Goal: Entertainment & Leisure: Browse casually

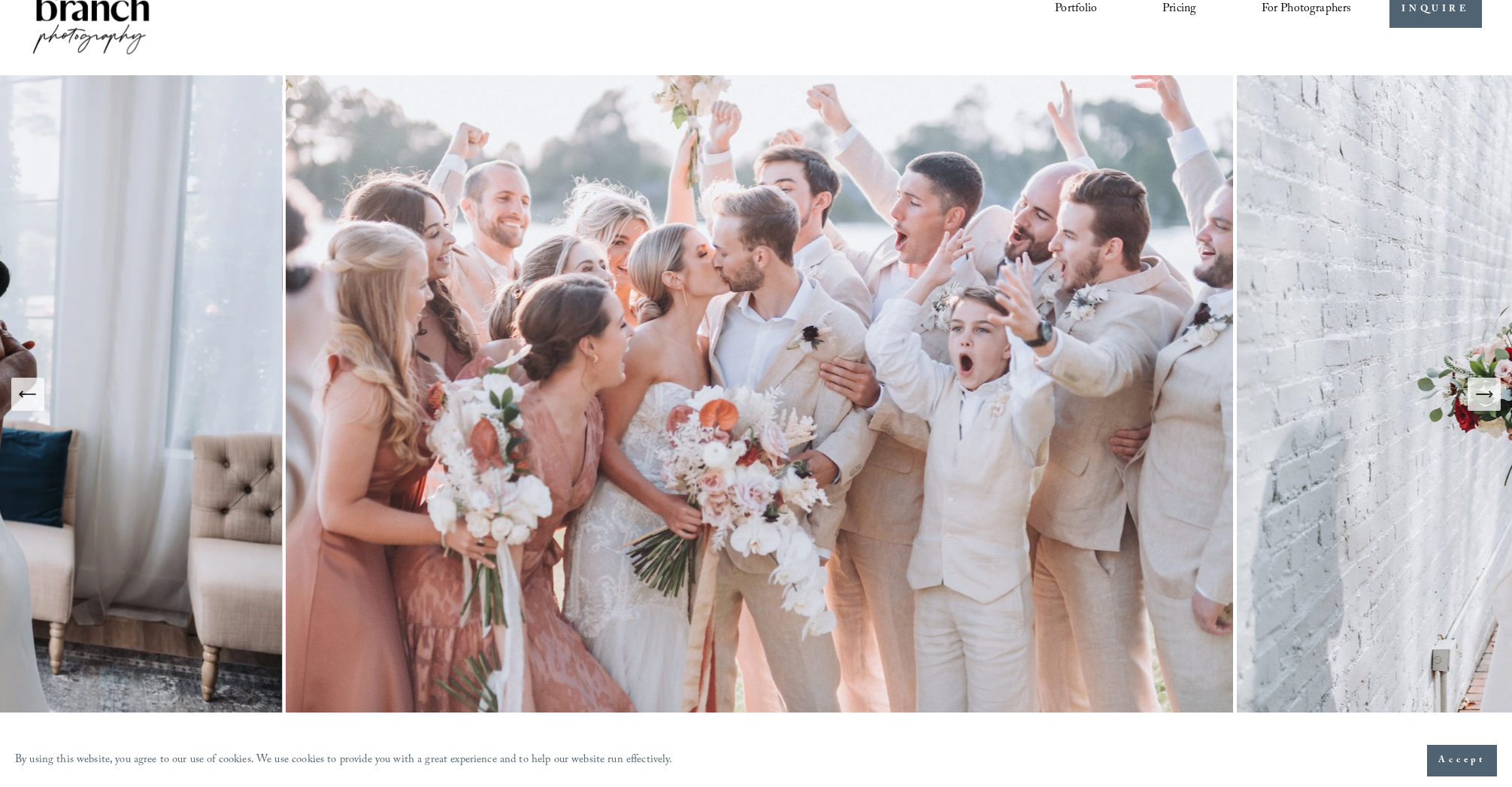
scroll to position [55, 0]
click at [1490, 405] on icon "Next Slide" at bounding box center [1484, 395] width 21 height 21
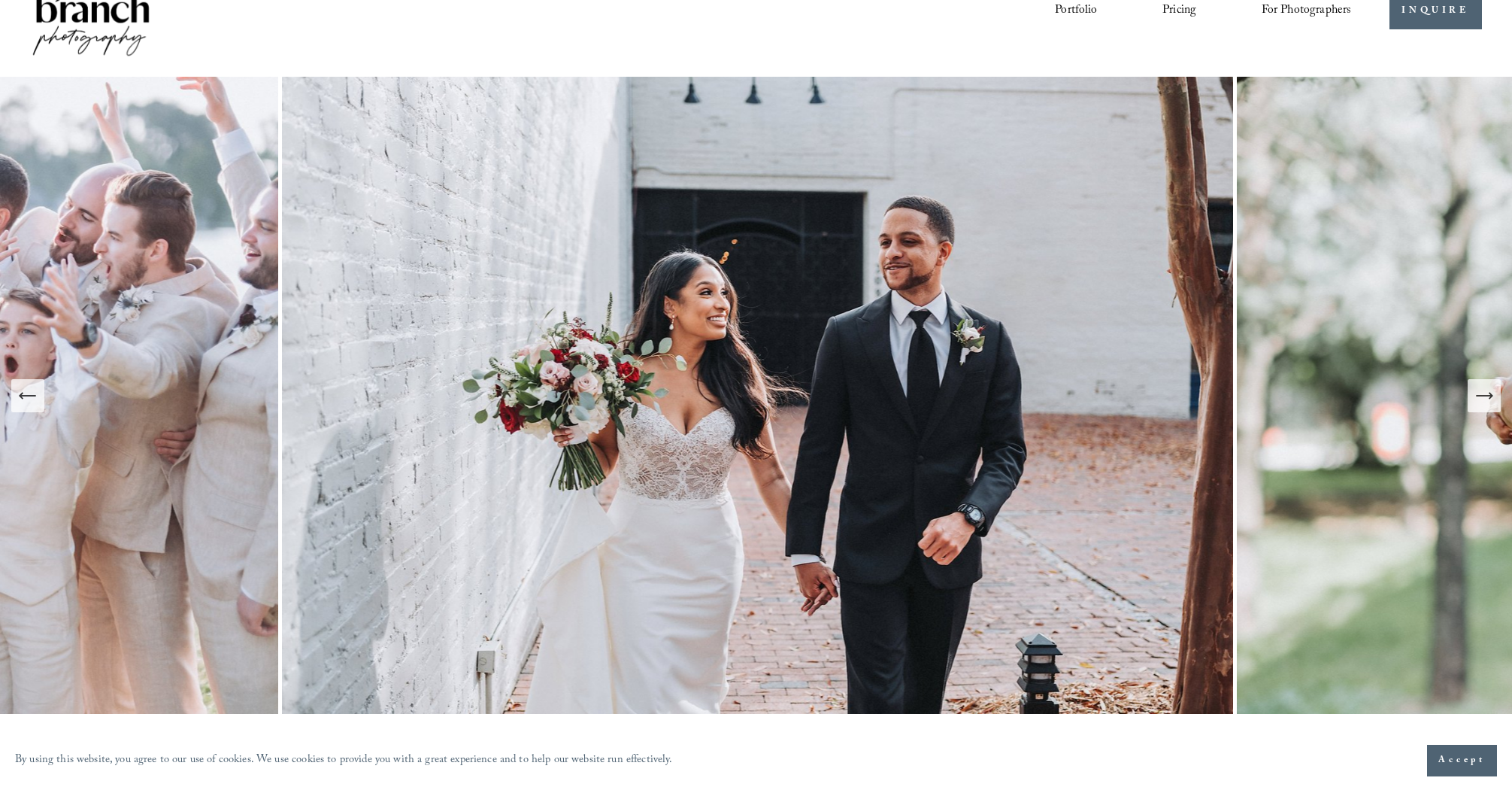
click at [1486, 404] on icon "Next Slide" at bounding box center [1484, 395] width 21 height 21
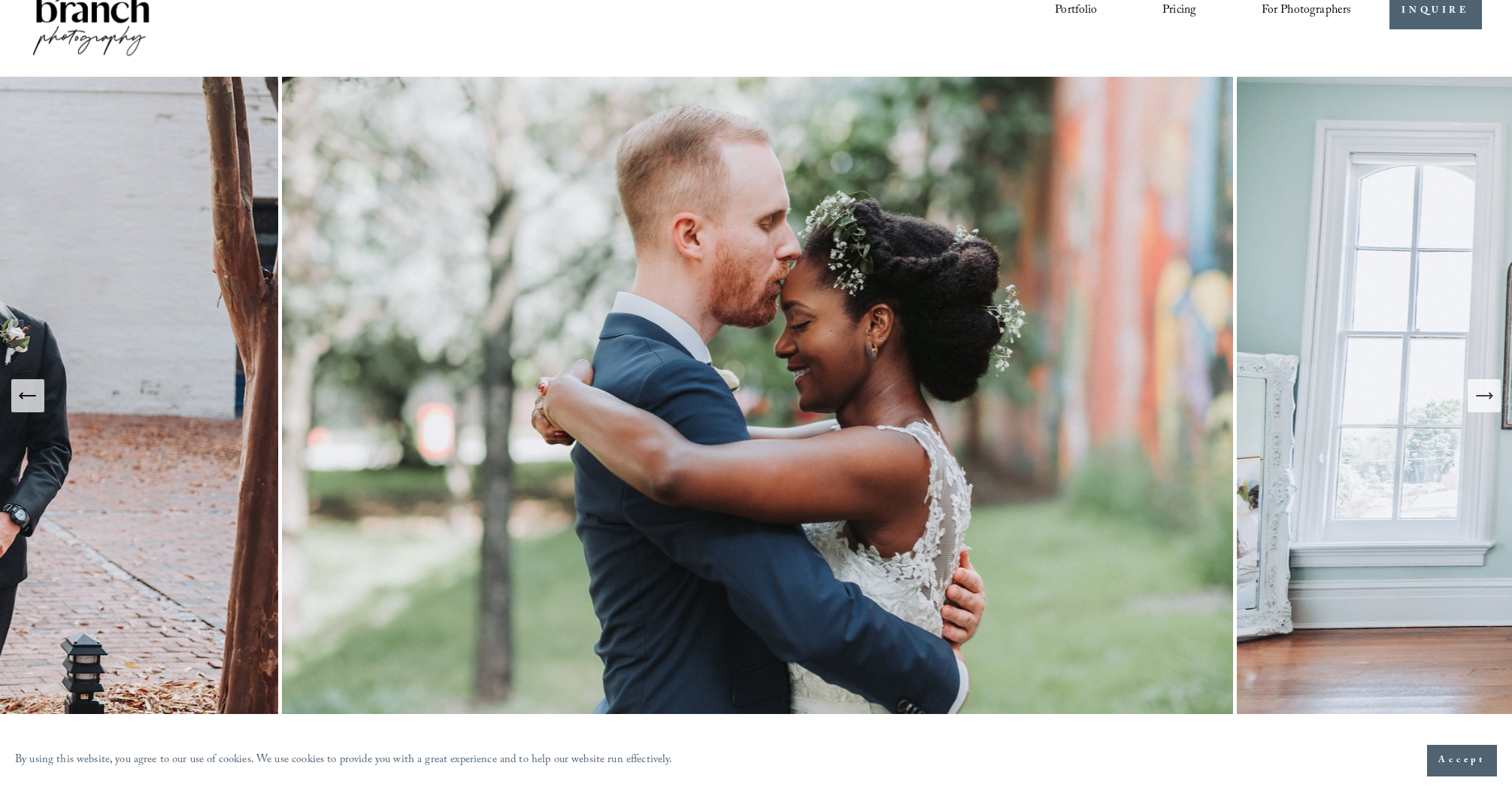
click at [1486, 404] on icon "Next Slide" at bounding box center [1484, 395] width 21 height 21
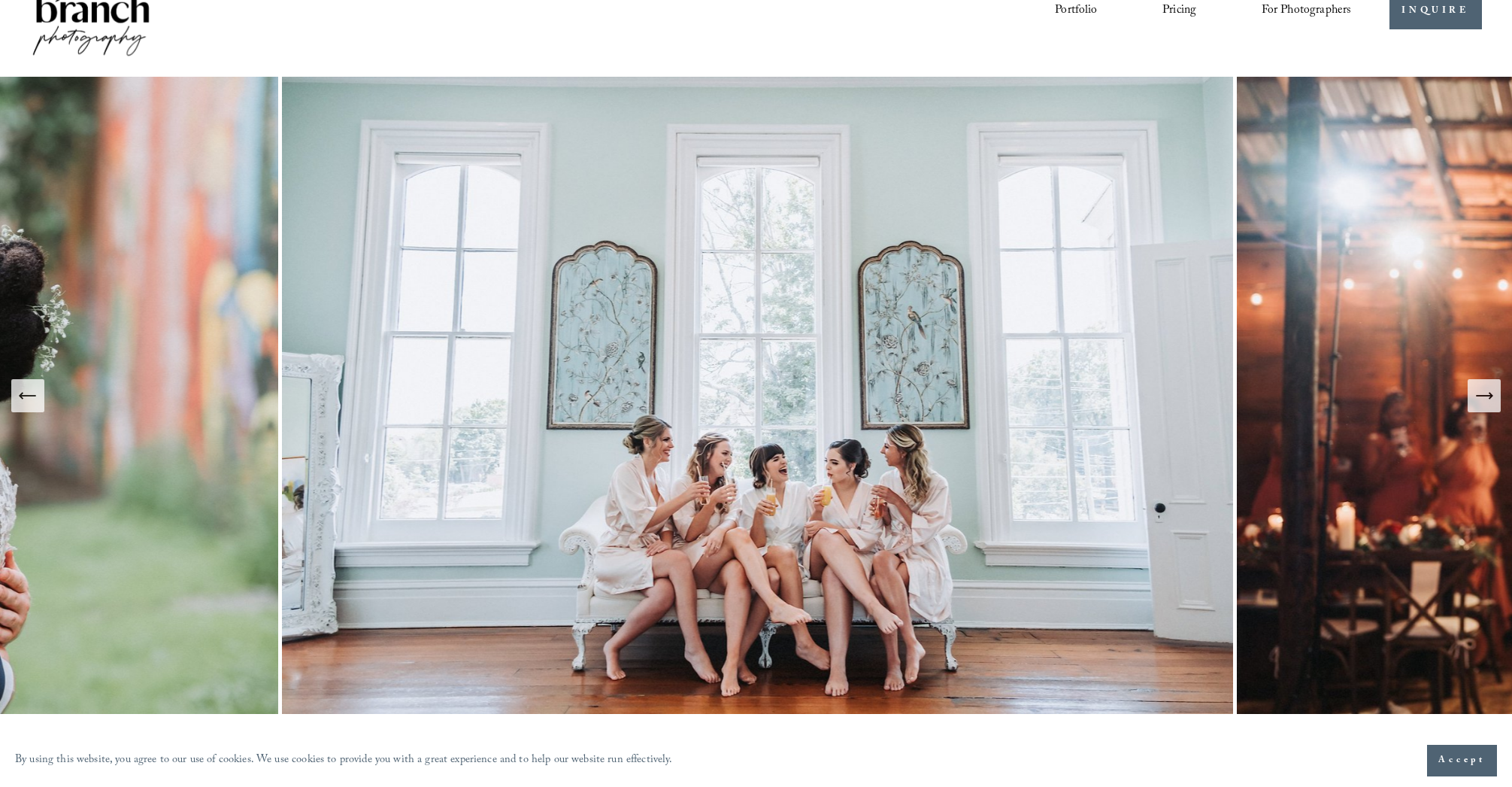
click at [1486, 404] on icon "Next Slide" at bounding box center [1484, 395] width 21 height 21
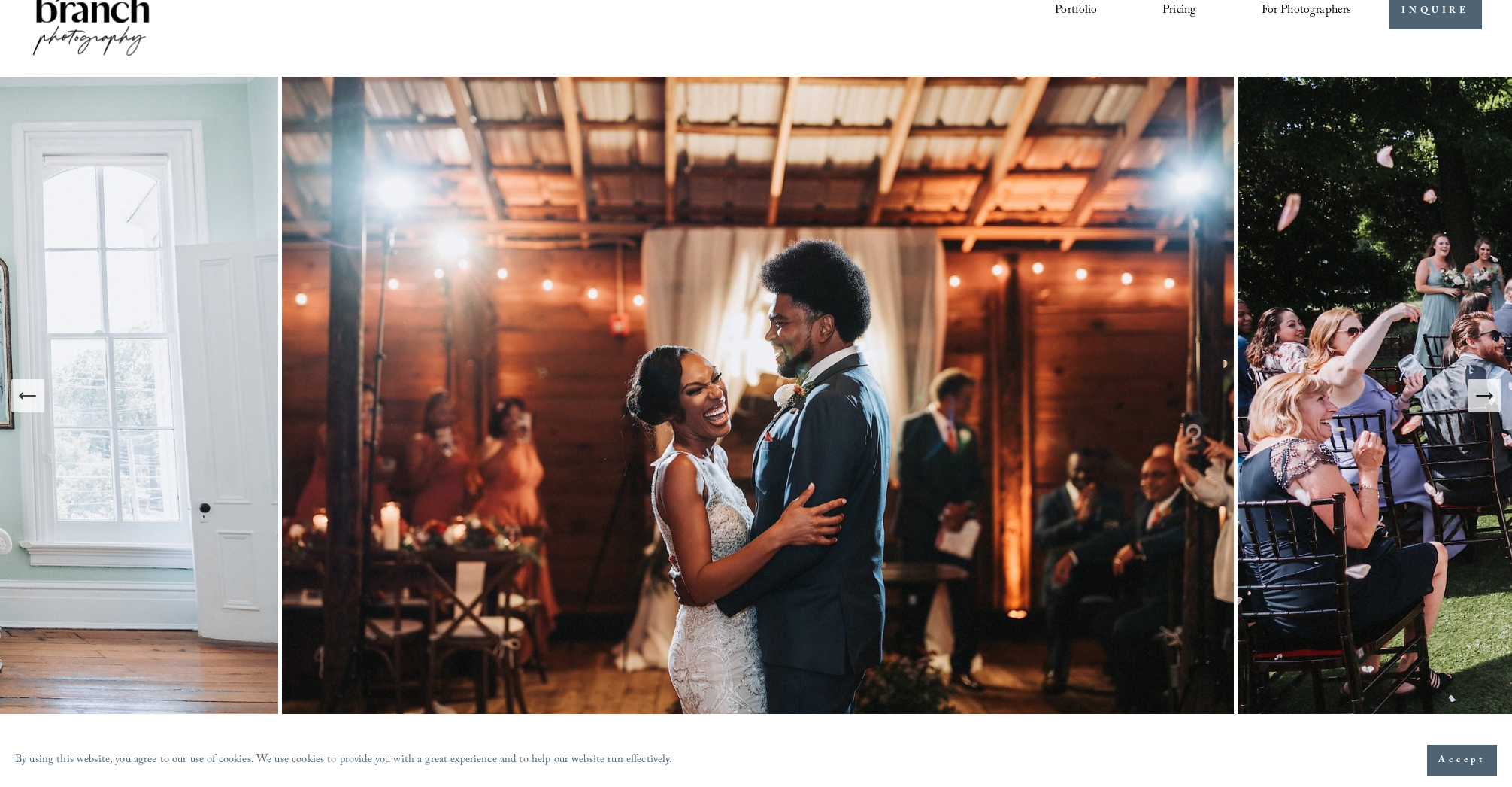
click at [1486, 404] on icon "Next Slide" at bounding box center [1484, 395] width 21 height 21
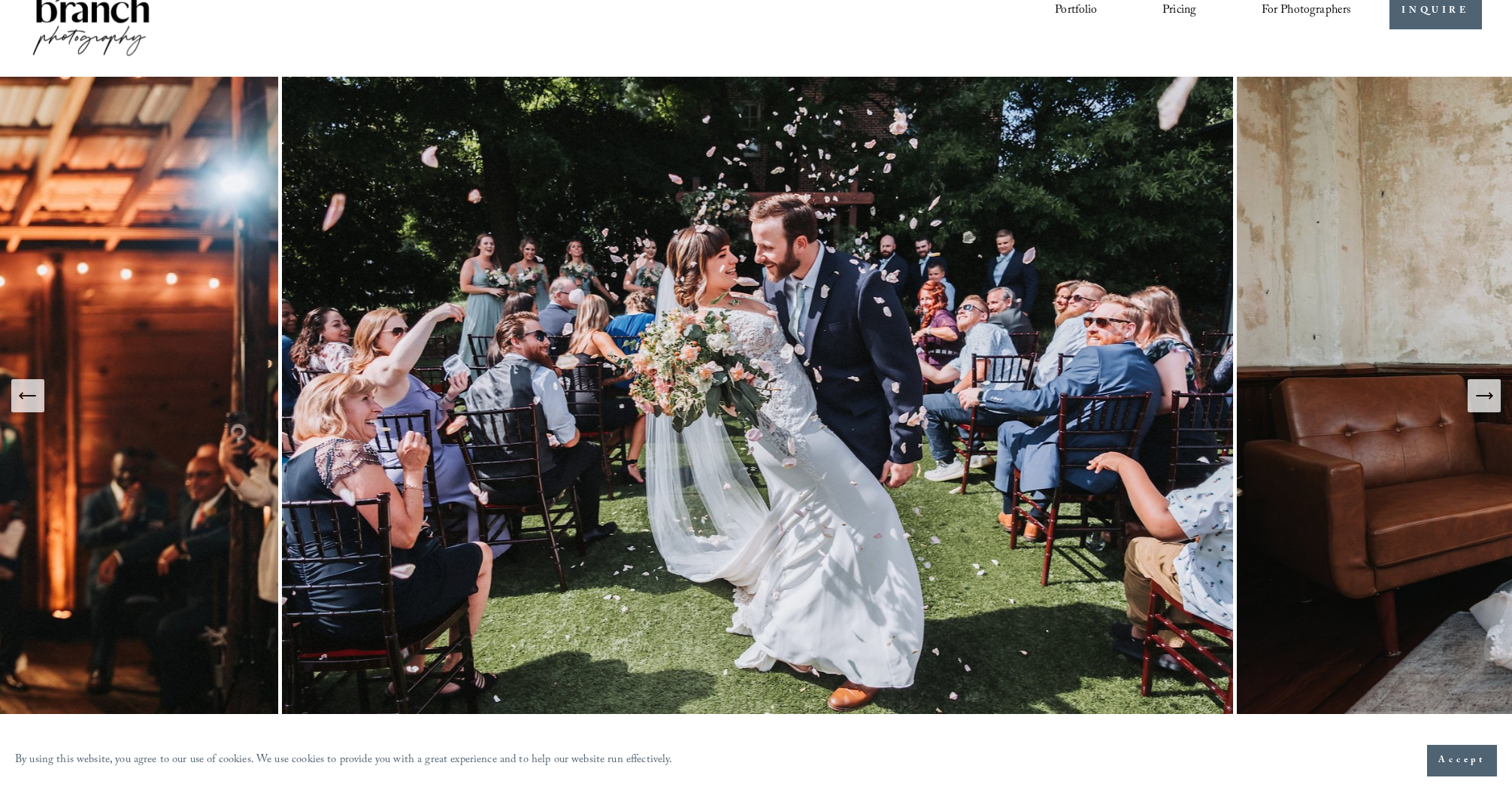
click at [1486, 404] on icon "Next Slide" at bounding box center [1484, 395] width 21 height 21
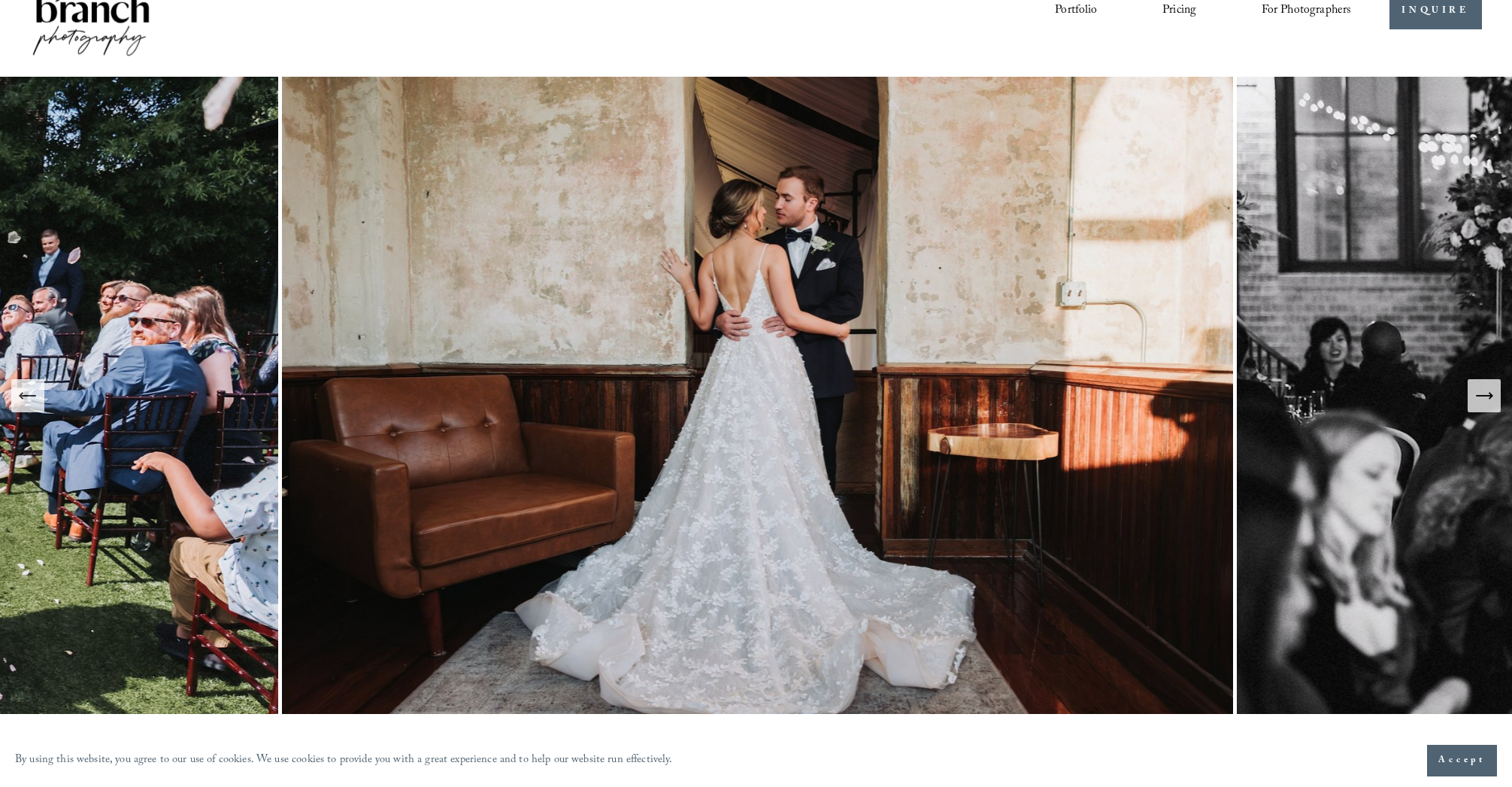
click at [1486, 404] on icon "Next Slide" at bounding box center [1484, 395] width 21 height 21
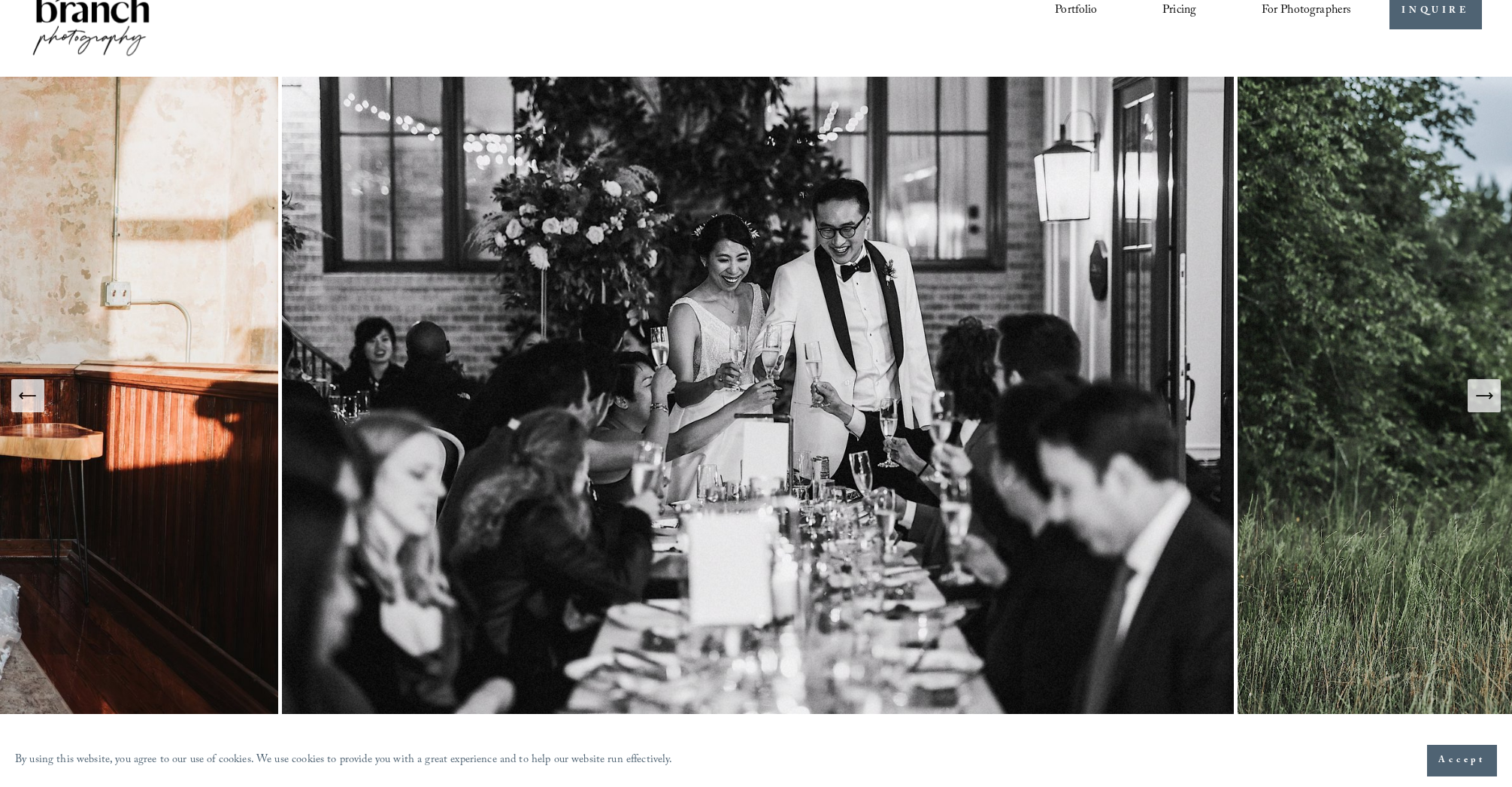
click at [1486, 404] on icon "Next Slide" at bounding box center [1484, 395] width 21 height 21
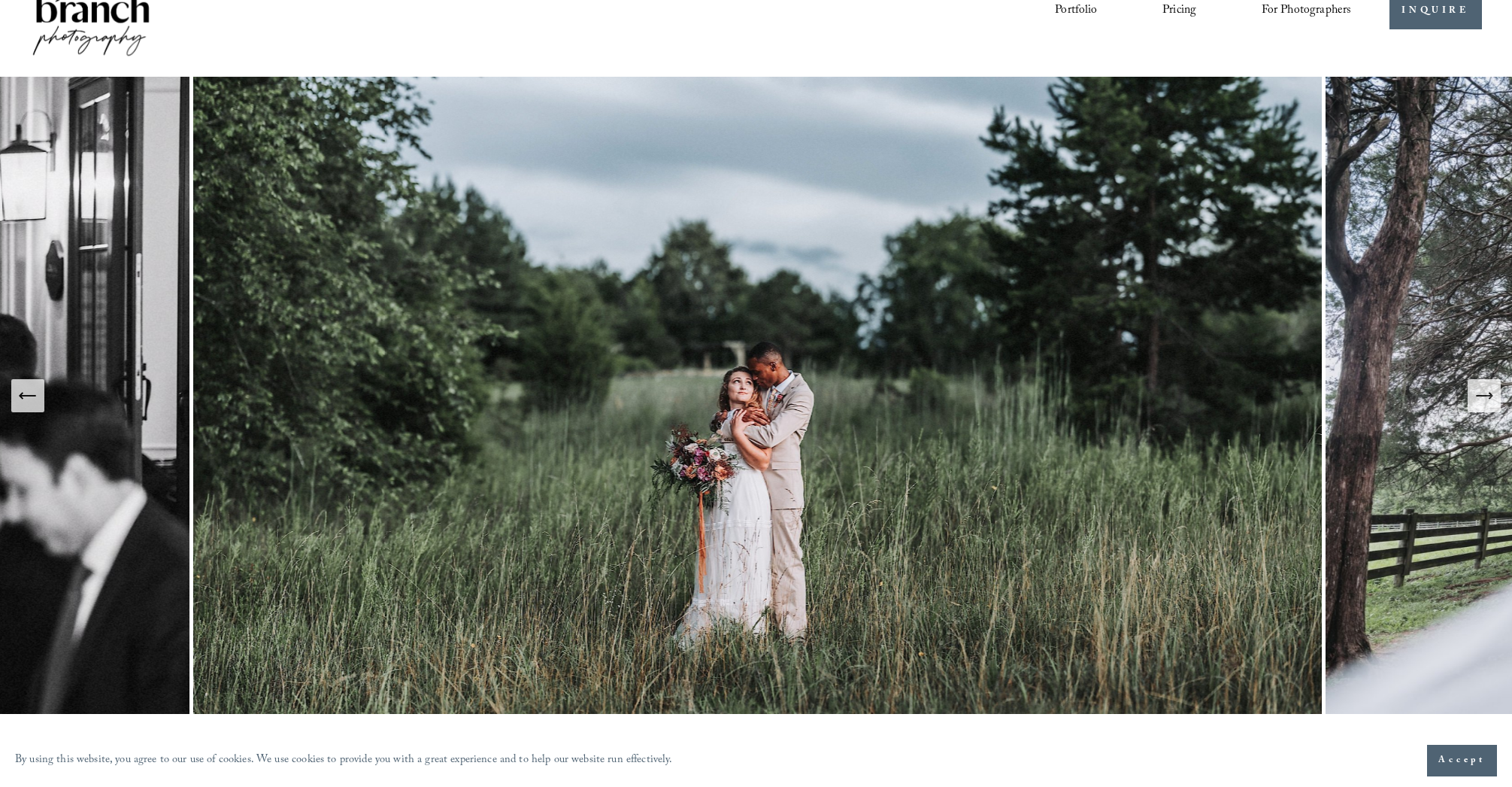
click at [1486, 404] on icon "Next Slide" at bounding box center [1484, 395] width 21 height 21
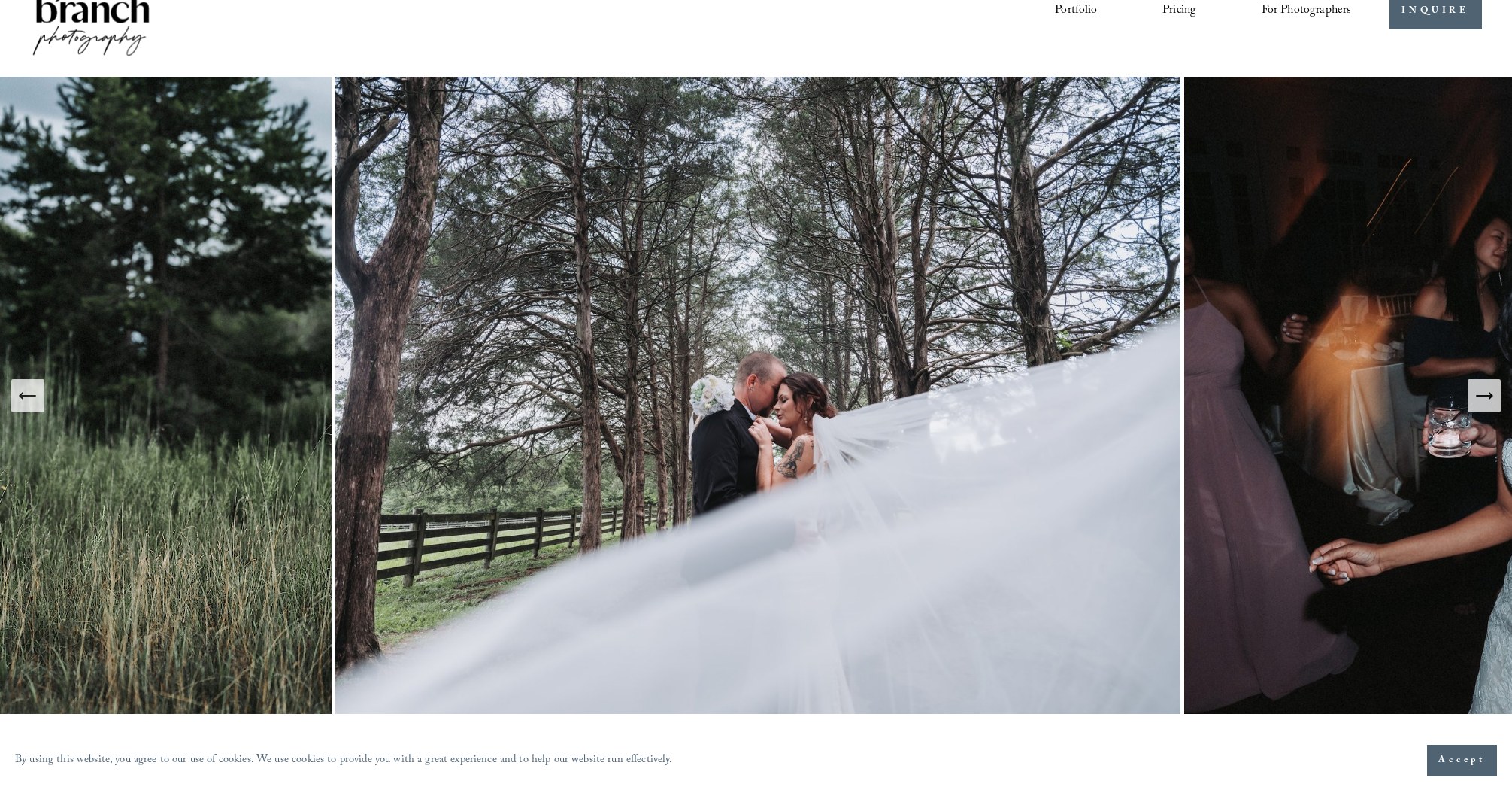
click at [1486, 404] on icon "Next Slide" at bounding box center [1484, 395] width 21 height 21
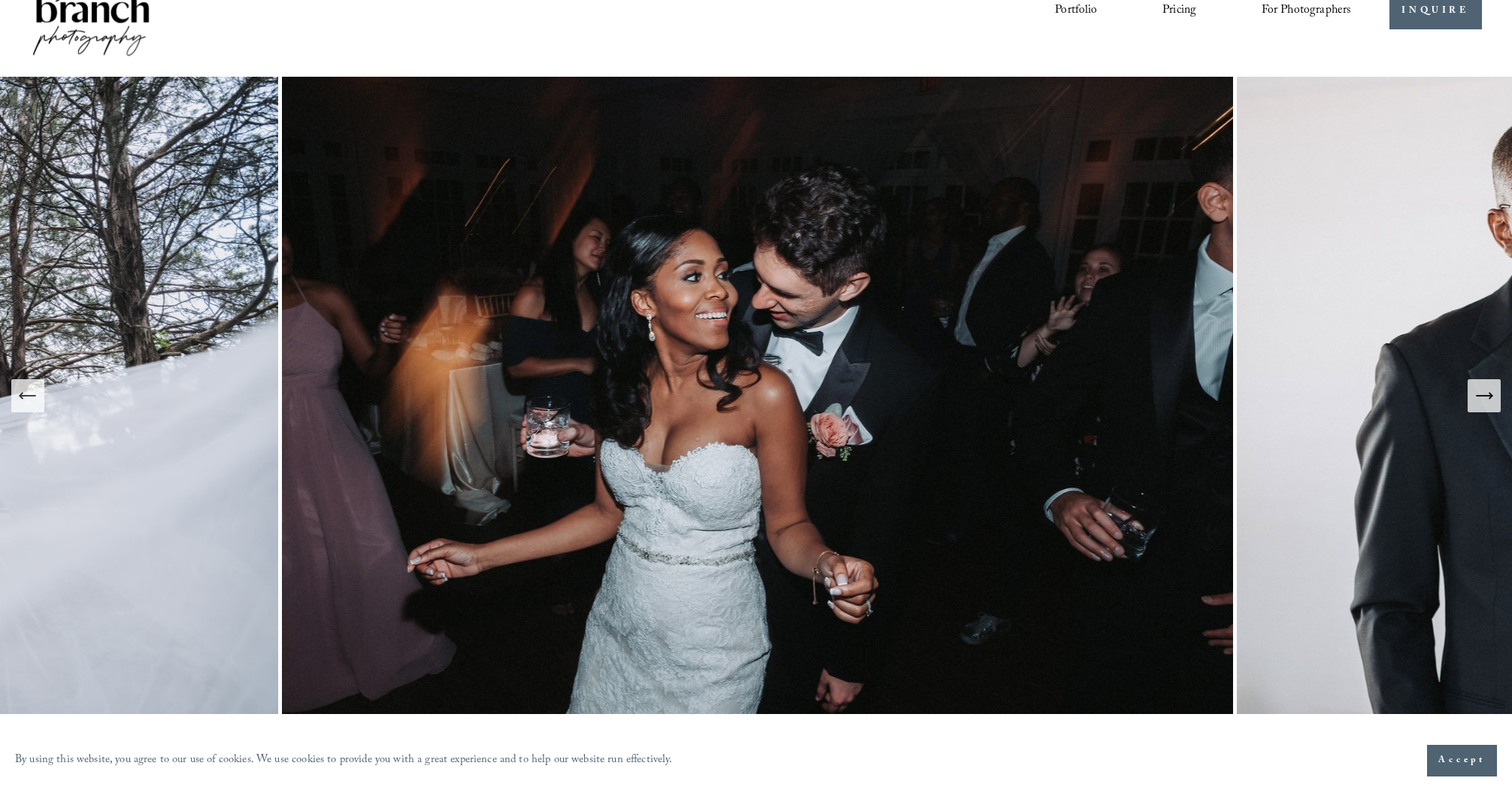
click at [1486, 404] on icon "Next Slide" at bounding box center [1484, 395] width 21 height 21
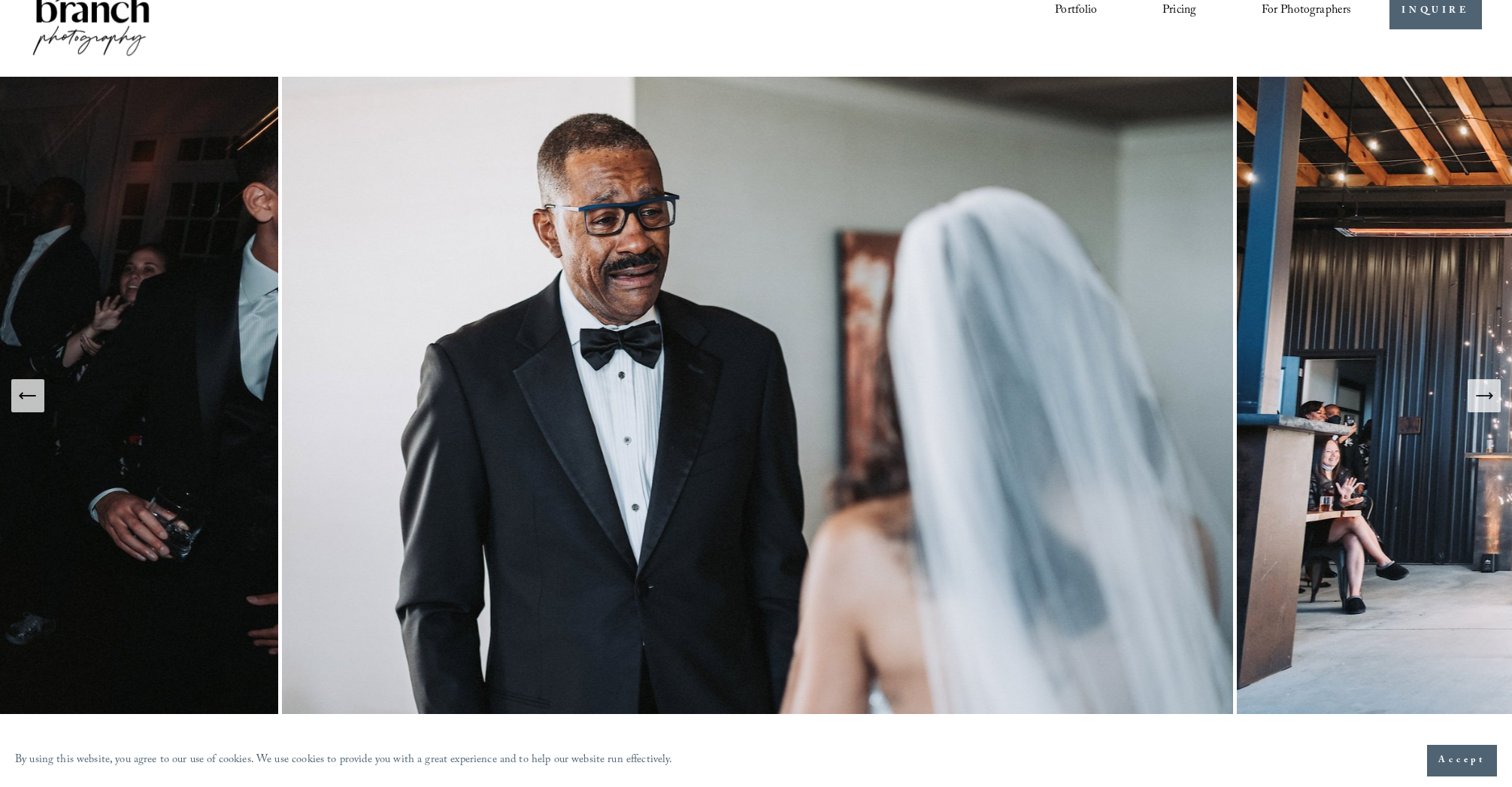
click at [1486, 404] on icon "Next Slide" at bounding box center [1484, 395] width 21 height 21
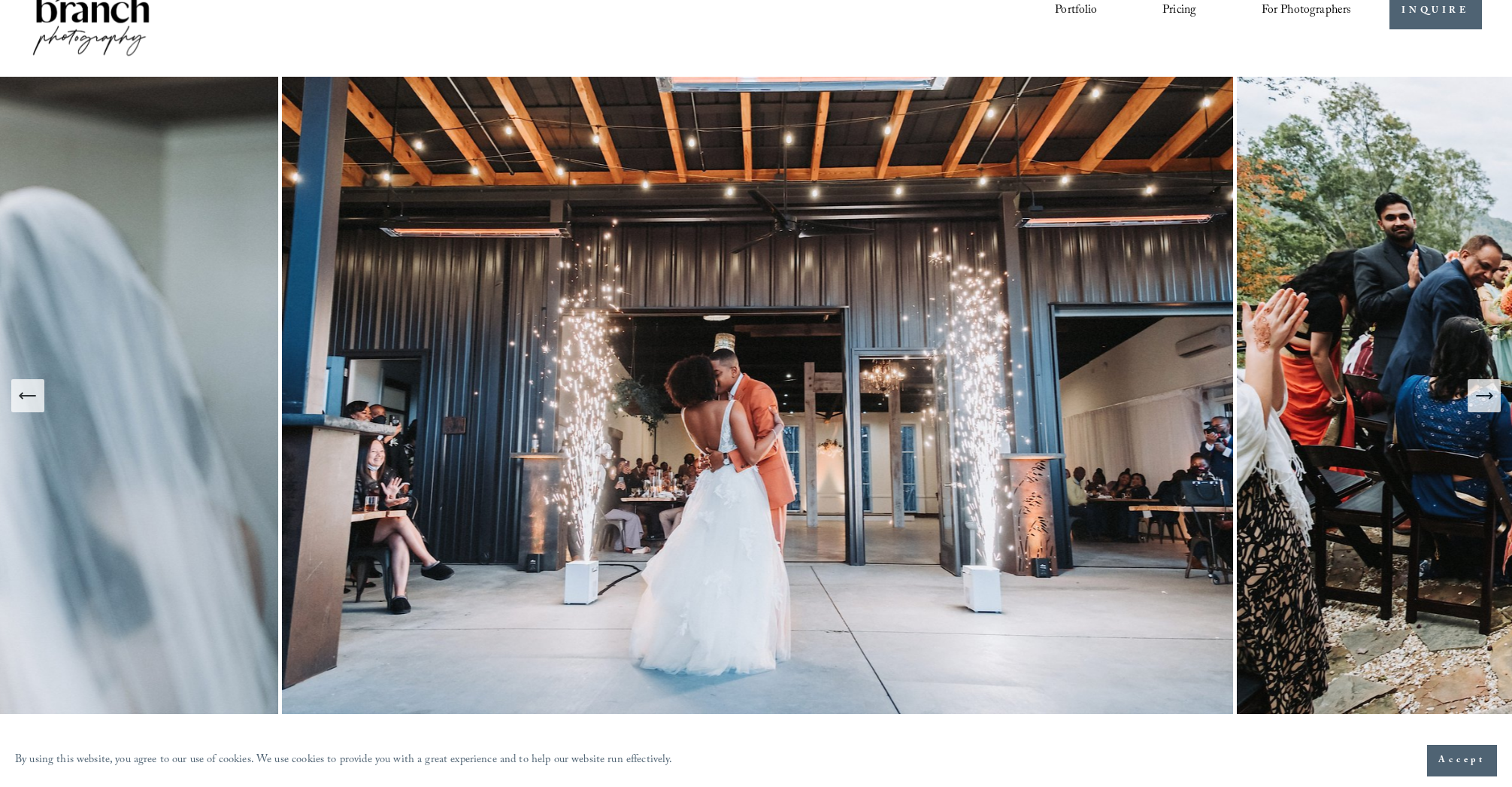
click at [1486, 404] on icon "Next Slide" at bounding box center [1484, 395] width 21 height 21
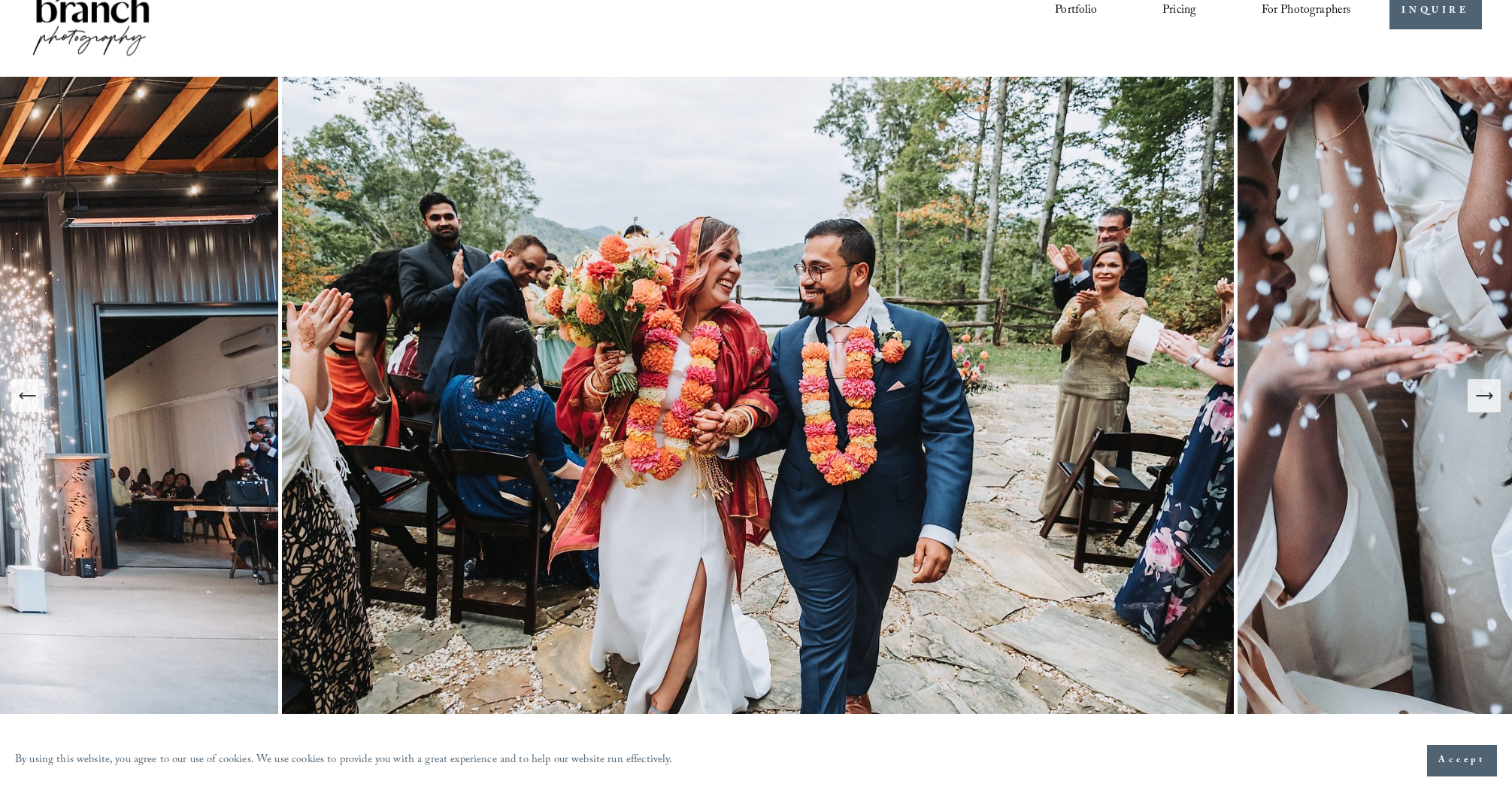
click at [1486, 404] on icon "Next Slide" at bounding box center [1484, 395] width 21 height 21
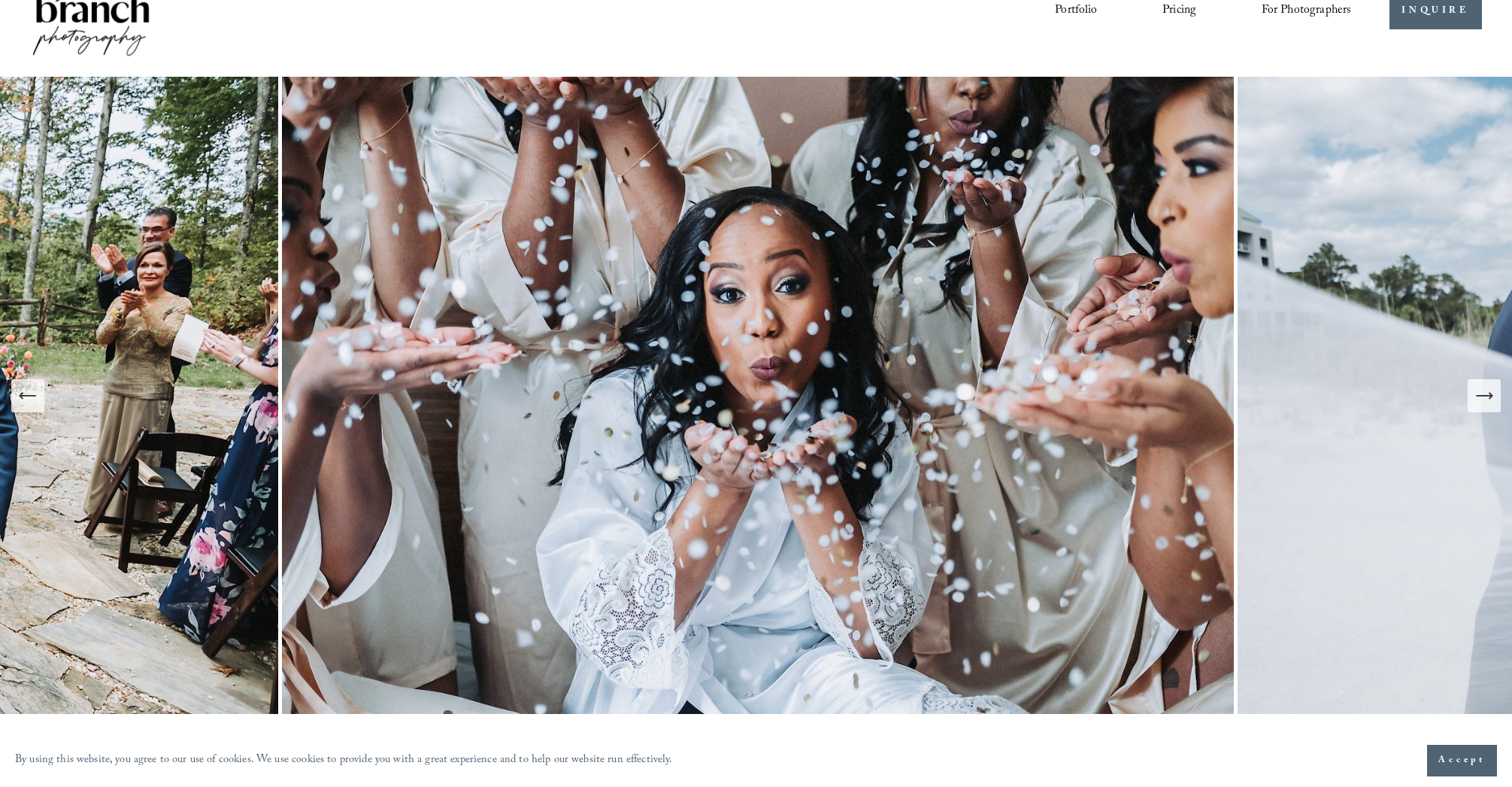
click at [1486, 404] on icon "Next Slide" at bounding box center [1484, 395] width 21 height 21
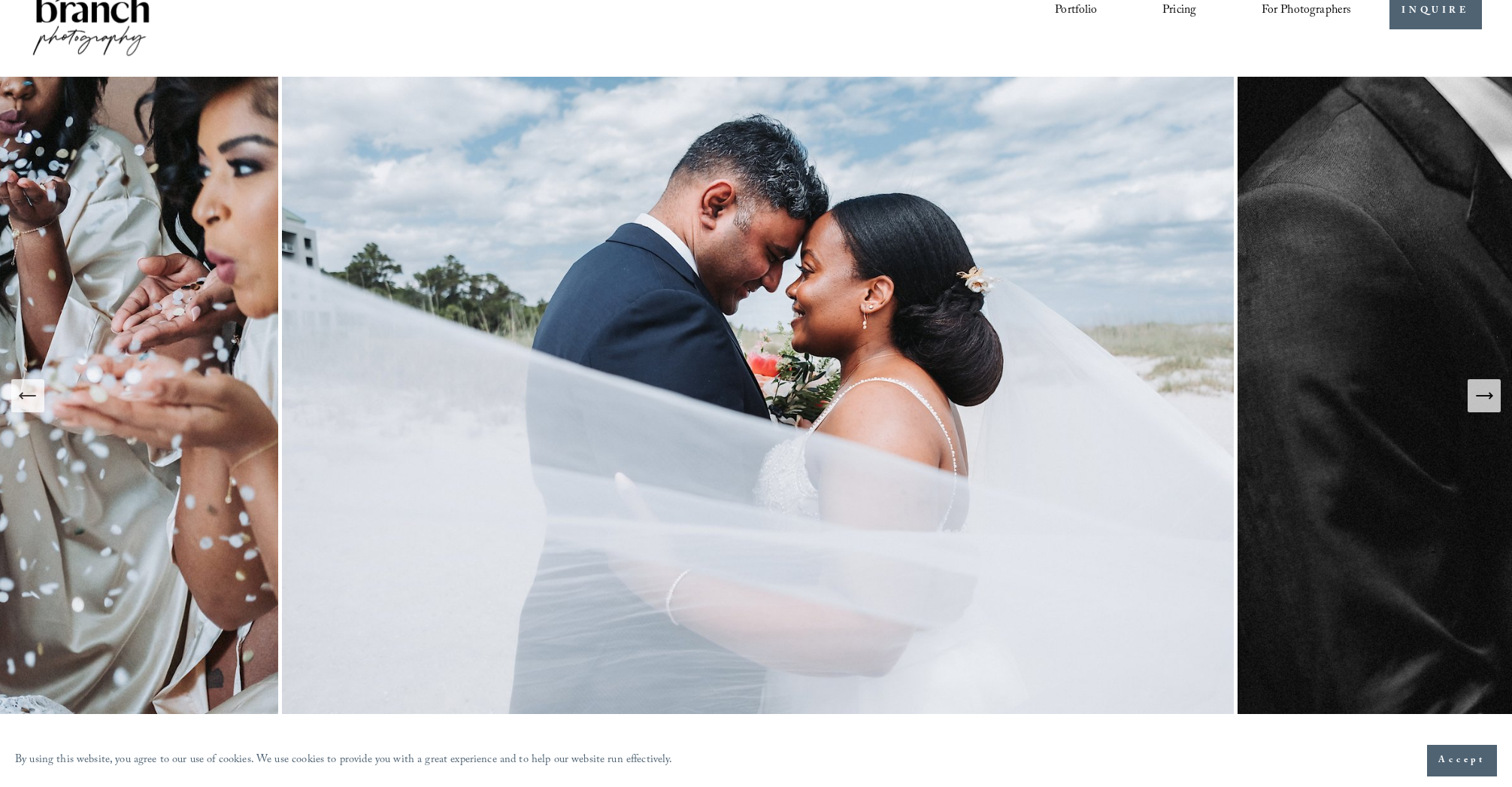
click at [1486, 404] on icon "Next Slide" at bounding box center [1484, 395] width 21 height 21
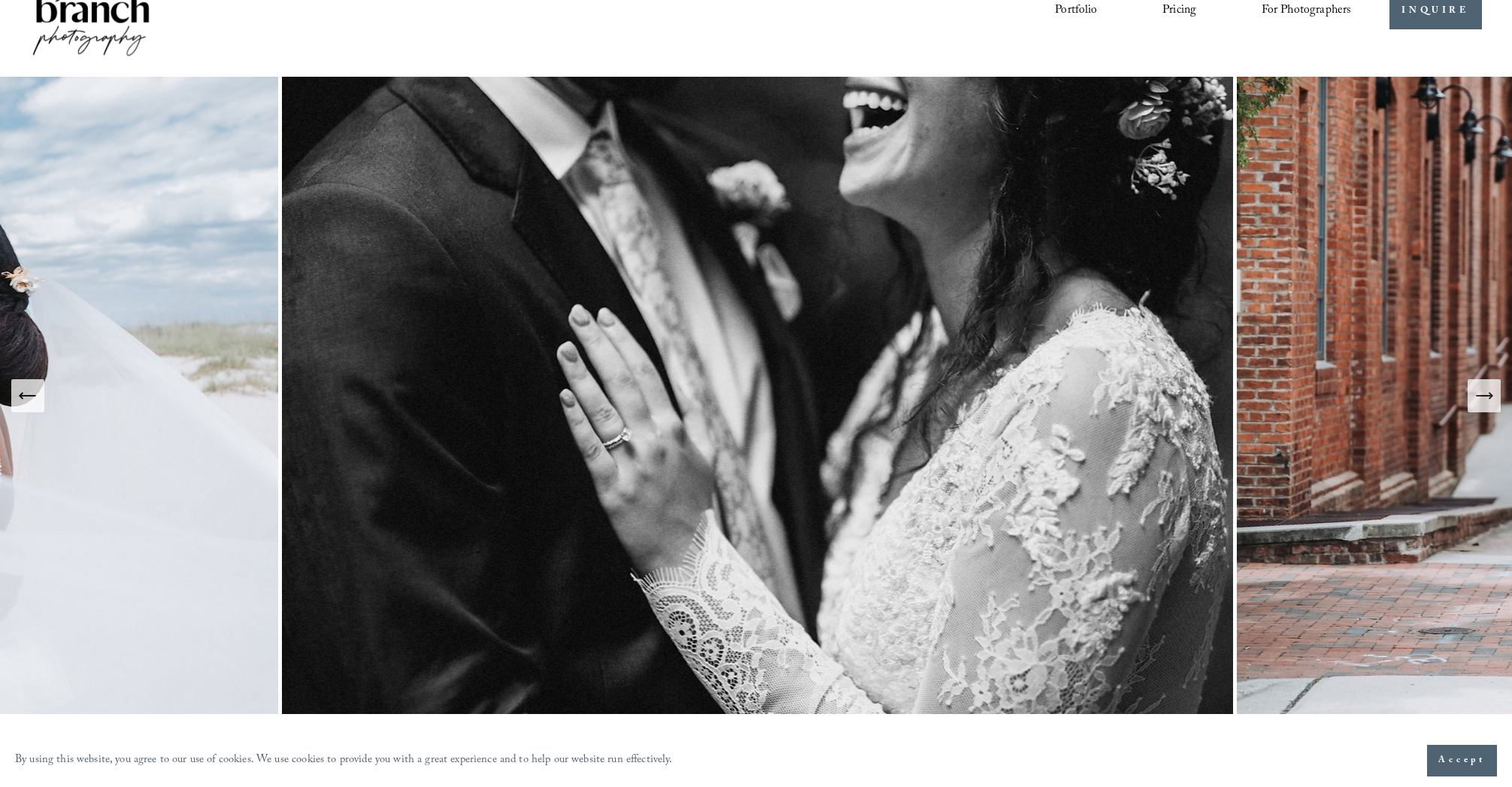
click at [37, 400] on icon "Previous Slide" at bounding box center [28, 395] width 21 height 21
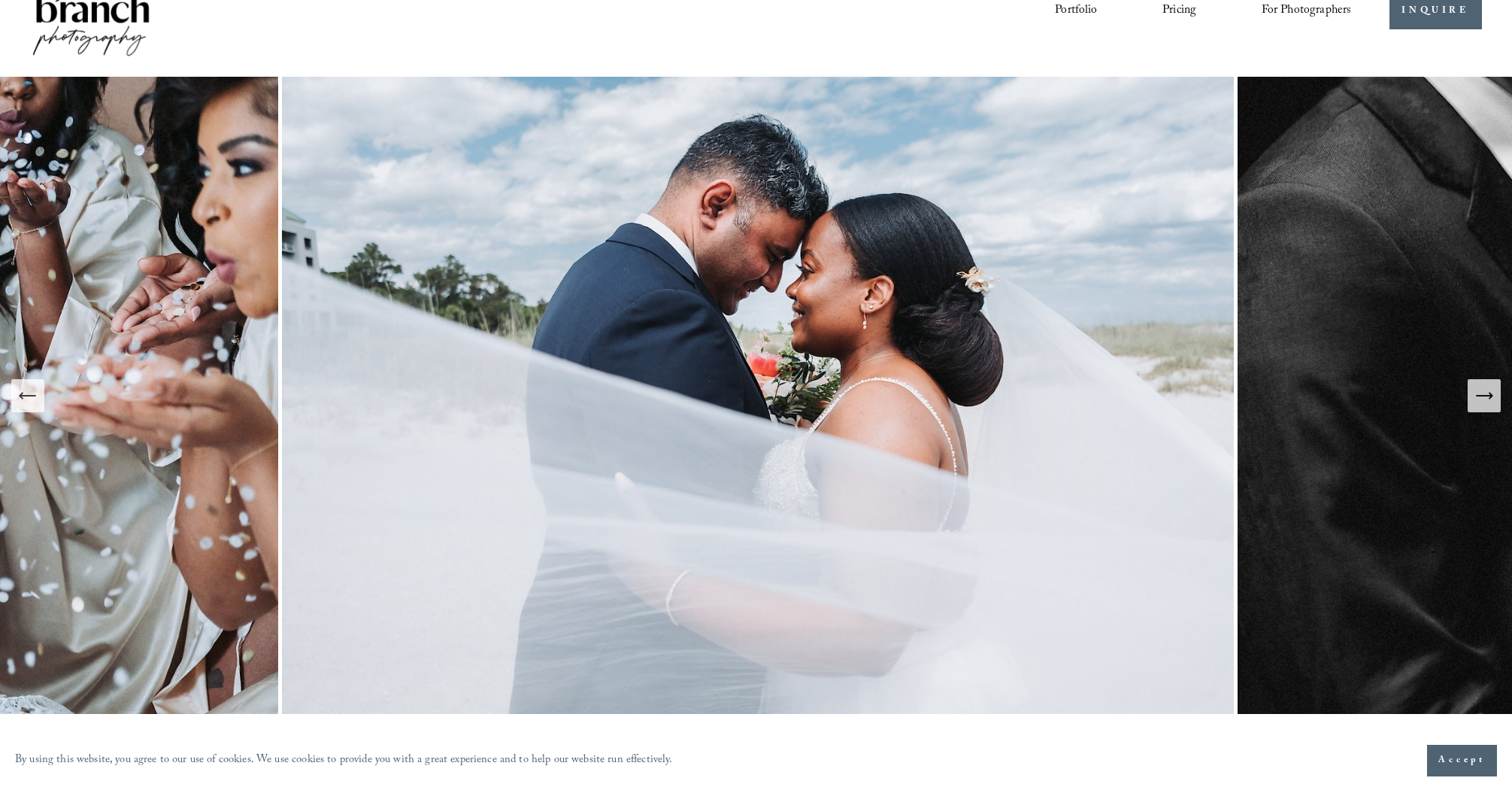
click at [1471, 394] on button "Next Slide" at bounding box center [1484, 395] width 33 height 33
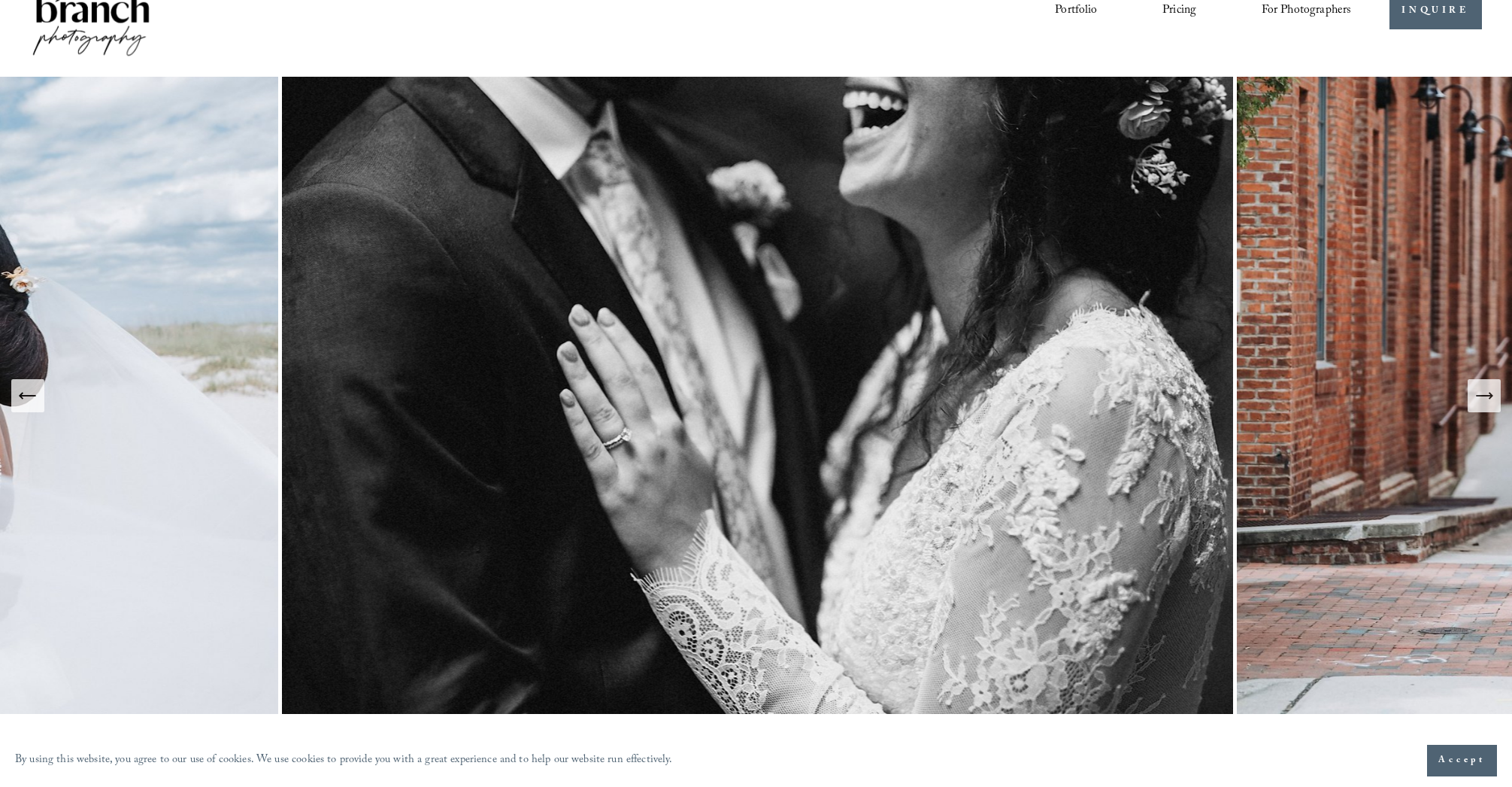
click at [1471, 394] on button "Next Slide" at bounding box center [1484, 395] width 33 height 33
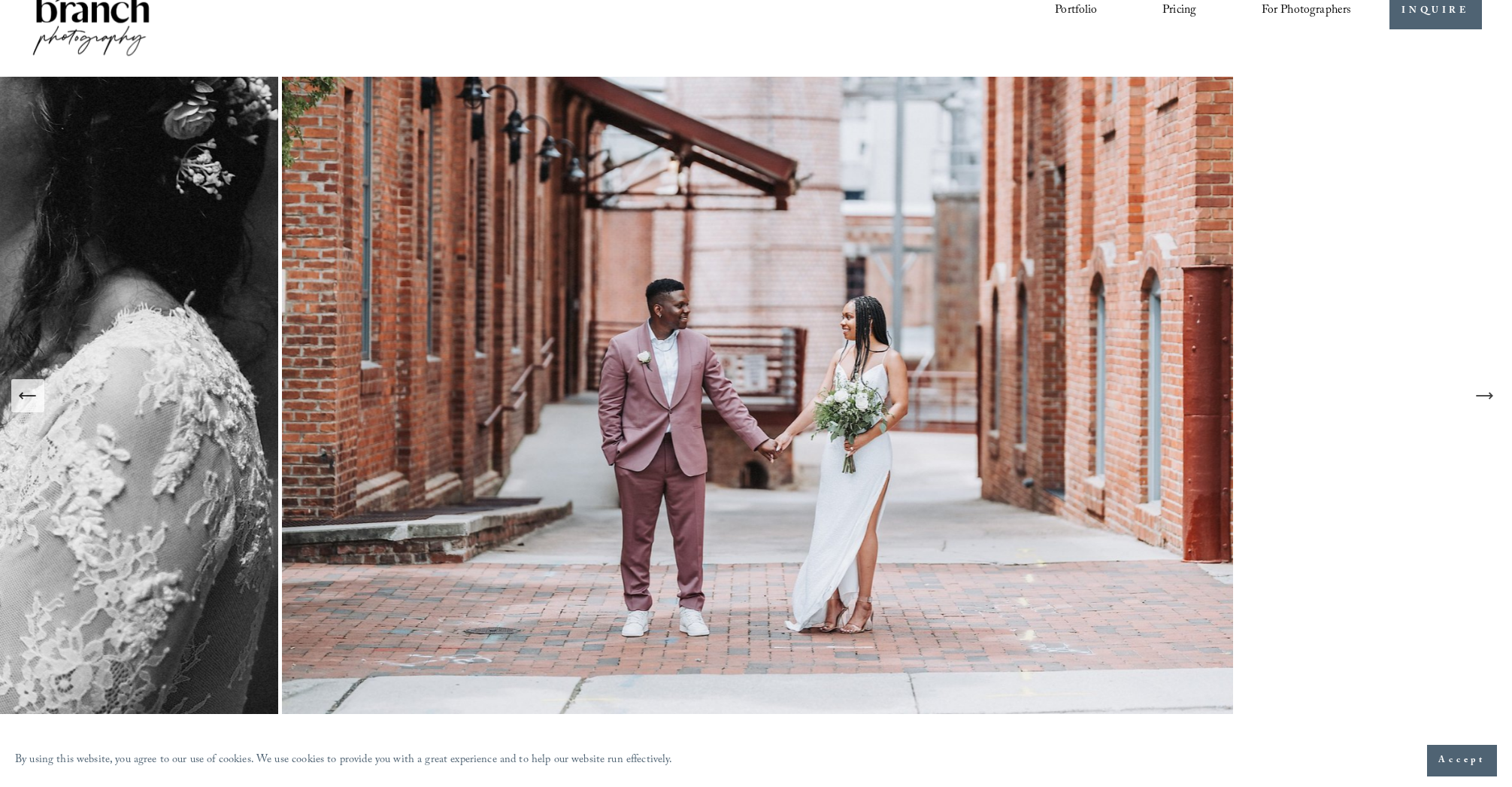
click at [1471, 394] on button "Next Slide" at bounding box center [1484, 395] width 33 height 33
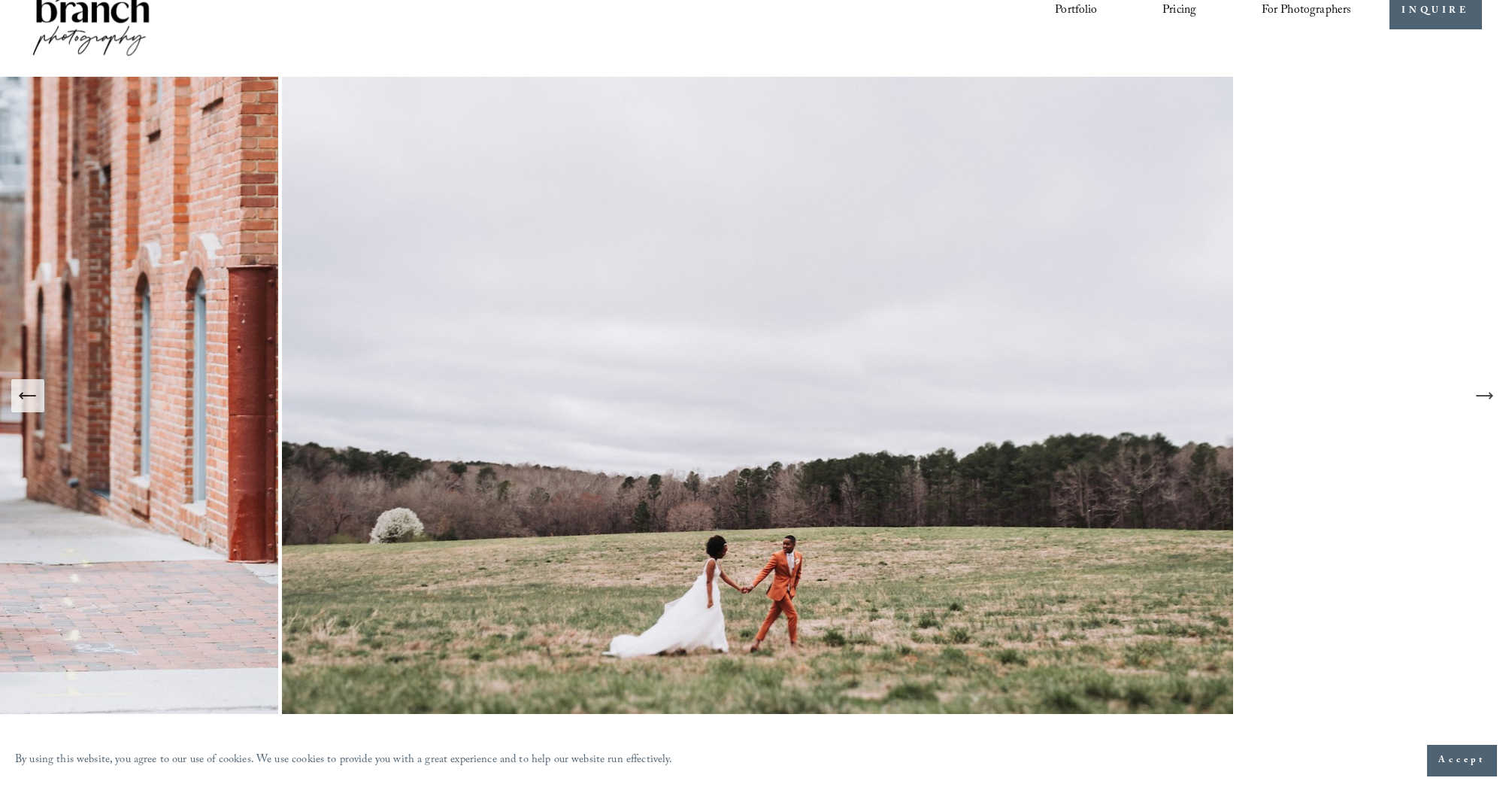
click at [1471, 394] on button "Next Slide" at bounding box center [1484, 395] width 33 height 33
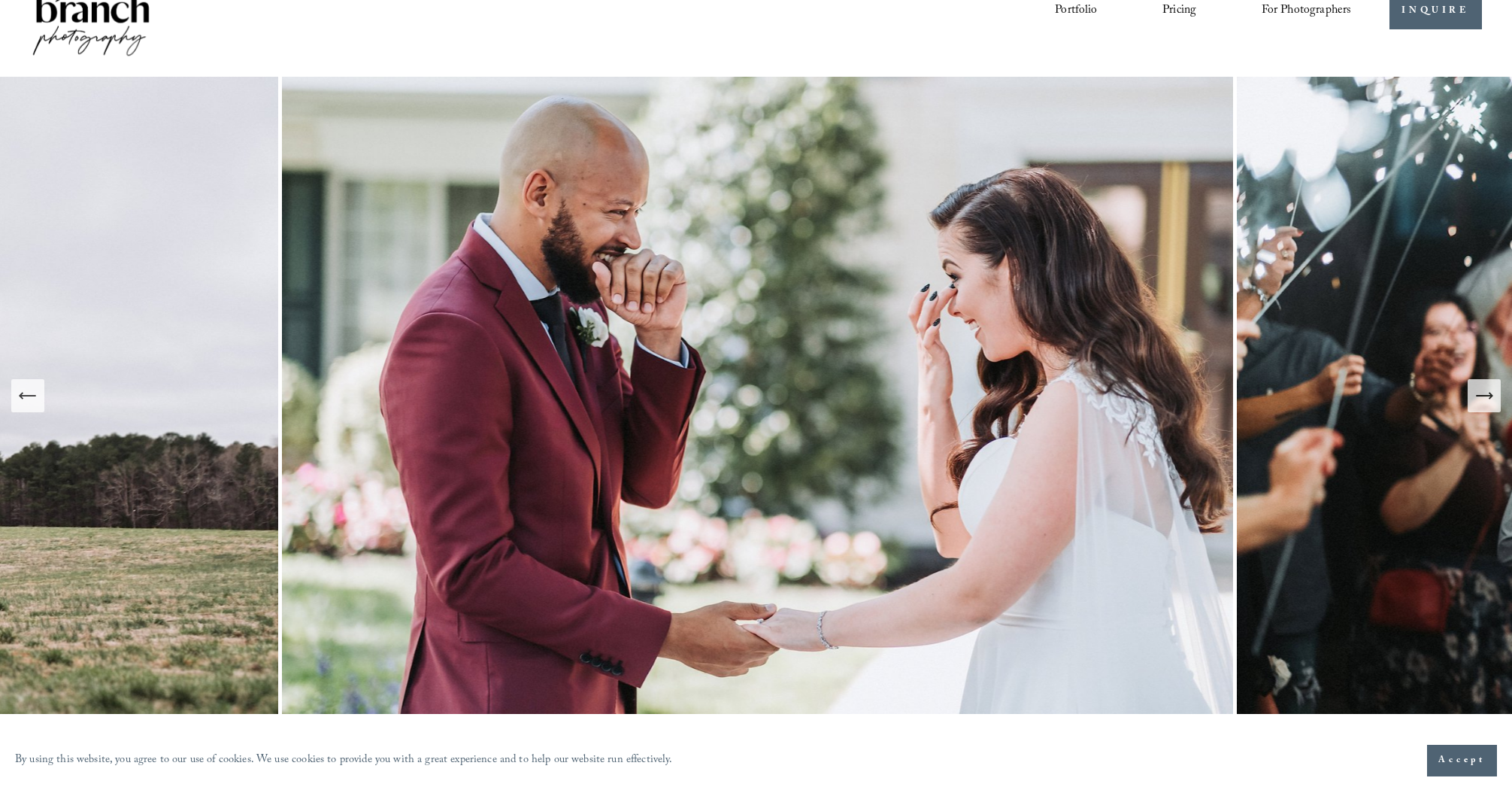
click at [1471, 394] on button "Next Slide" at bounding box center [1484, 395] width 33 height 33
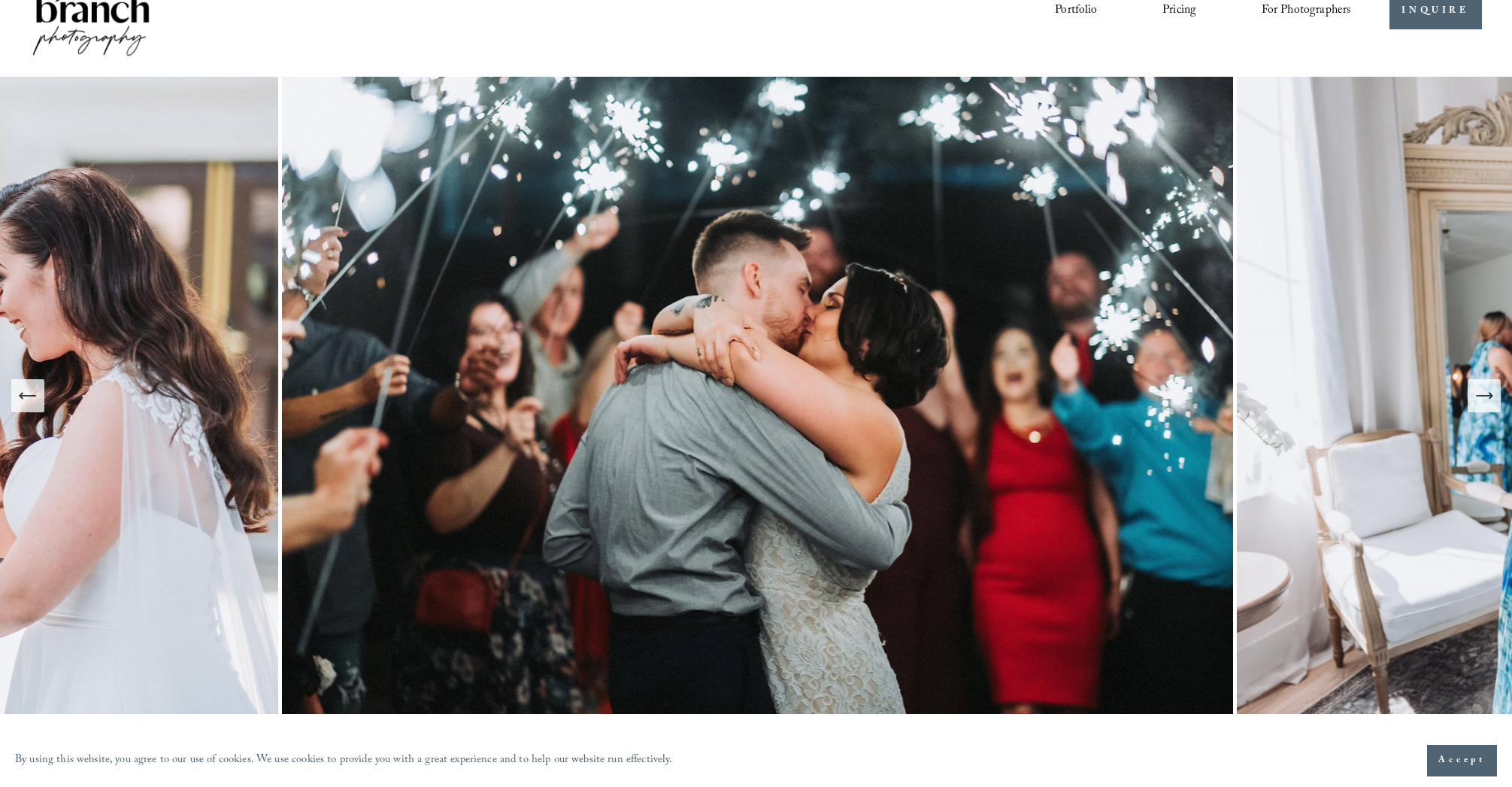
click at [1471, 394] on button "Next Slide" at bounding box center [1484, 395] width 33 height 33
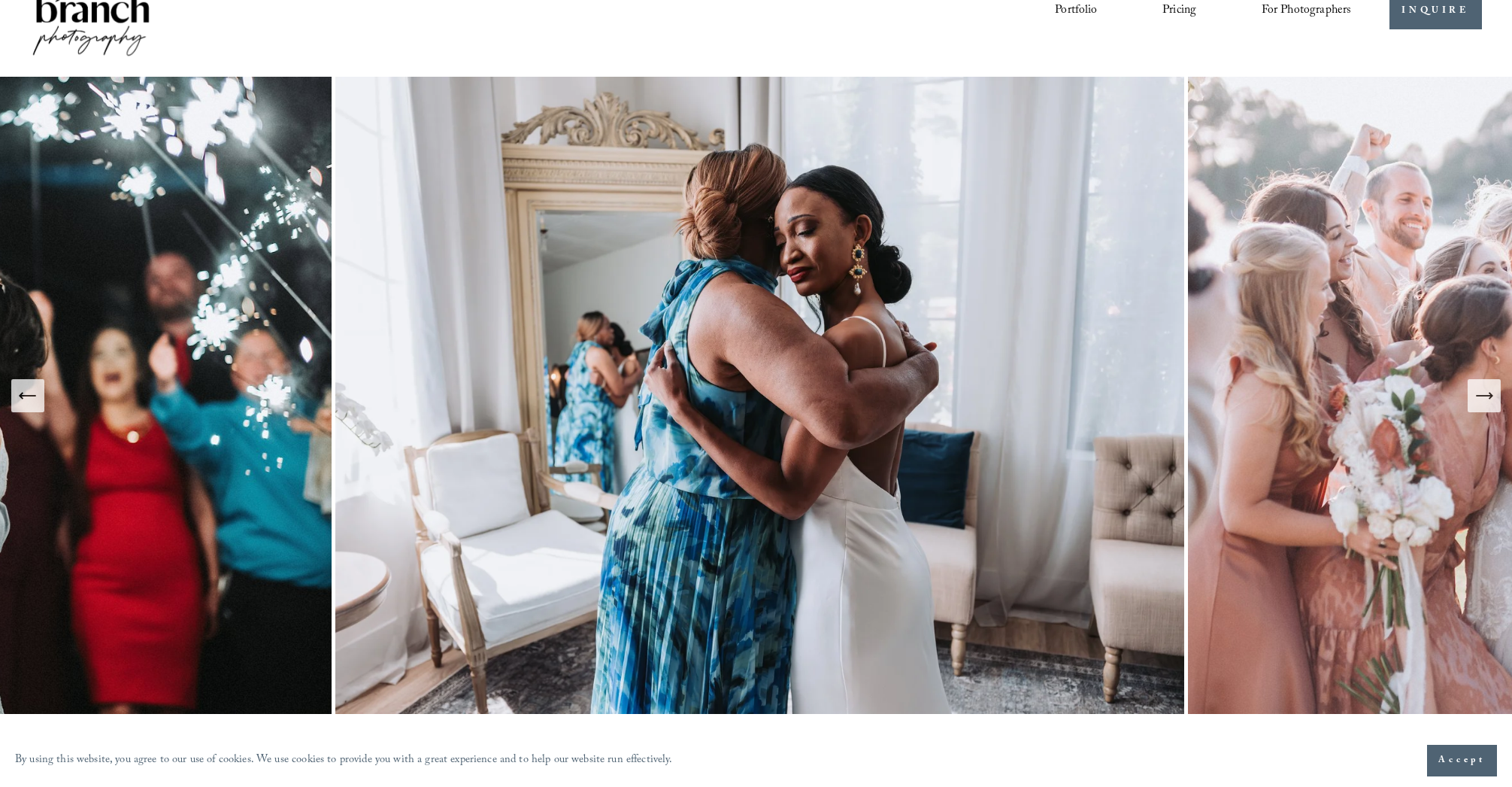
click at [1471, 394] on button "Next Slide" at bounding box center [1484, 395] width 33 height 33
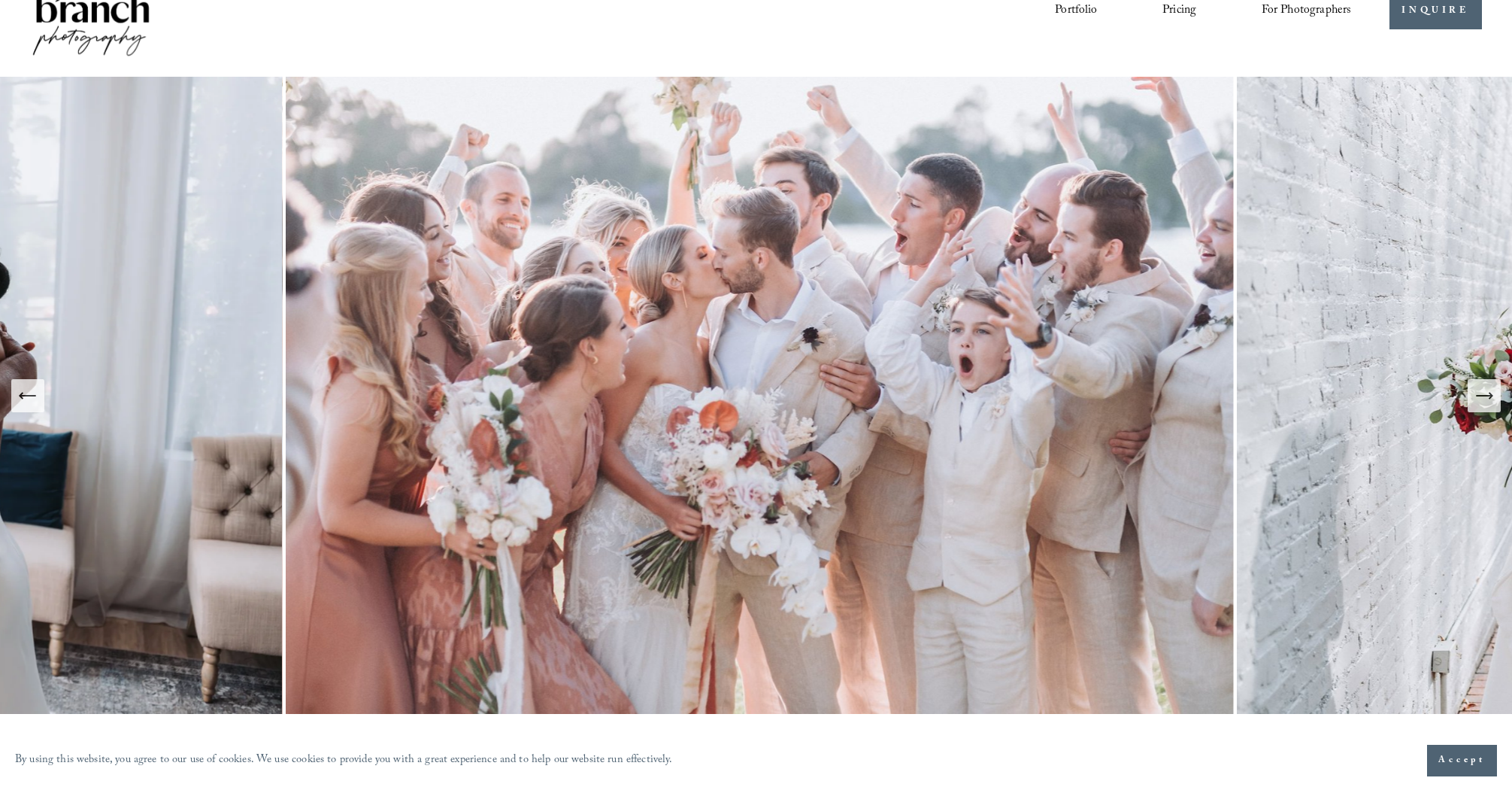
click at [1471, 394] on button "Next Slide" at bounding box center [1484, 395] width 33 height 33
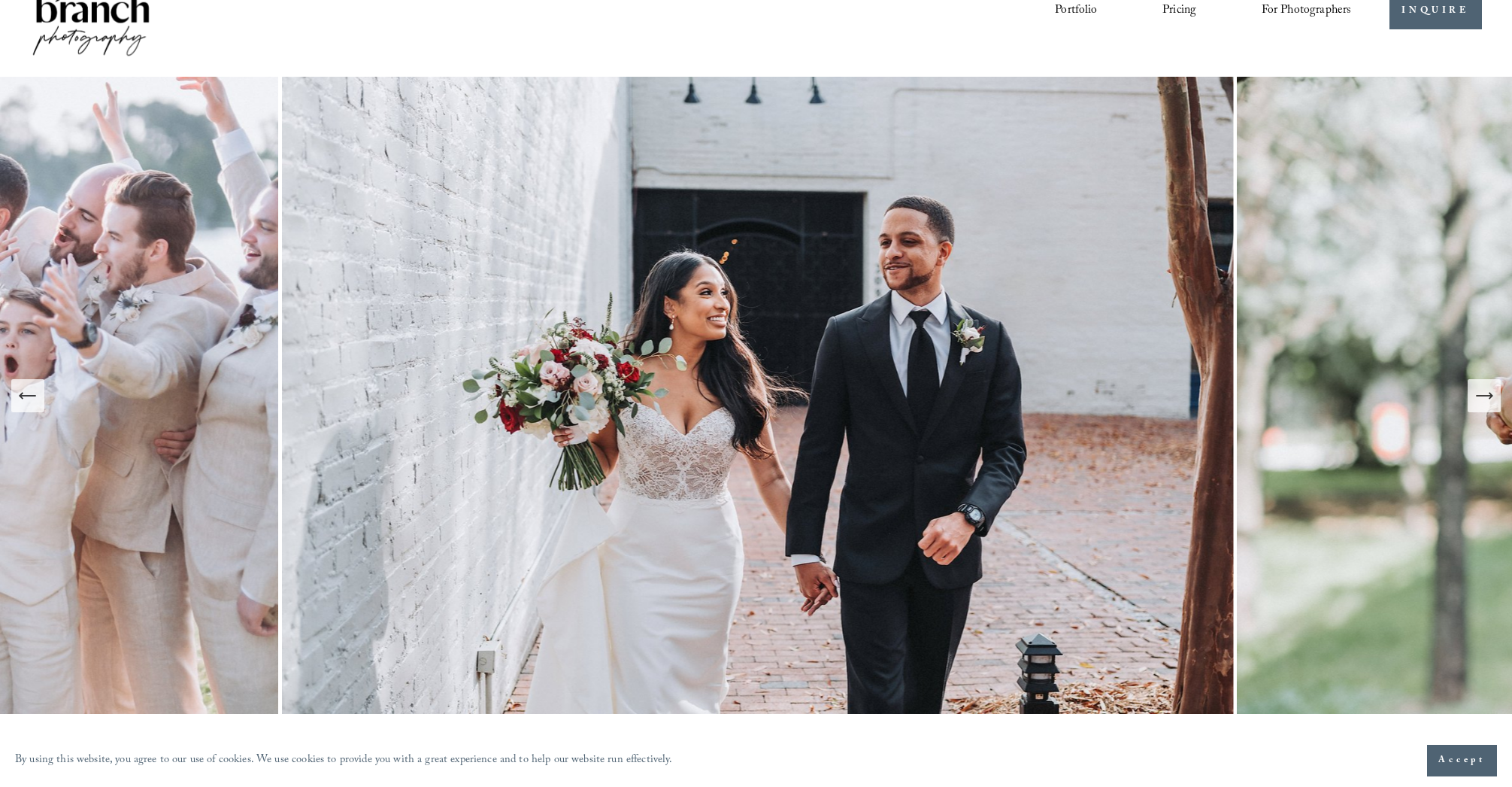
click at [1471, 394] on button "Next Slide" at bounding box center [1484, 395] width 33 height 33
